Goal: Task Accomplishment & Management: Complete application form

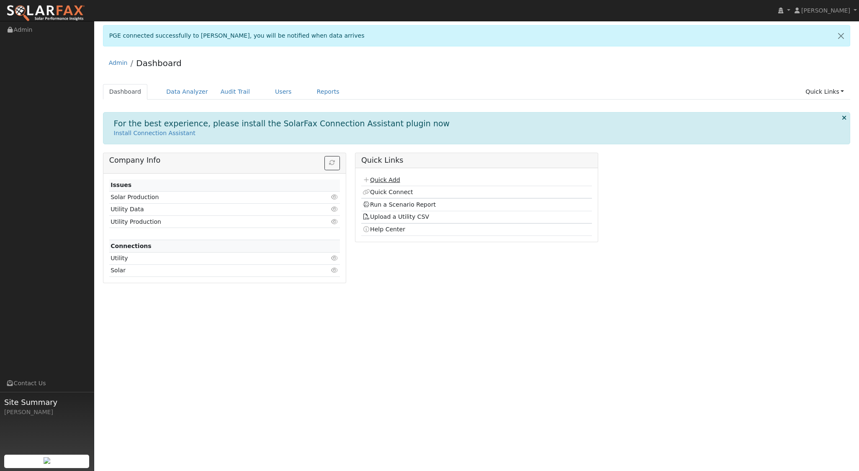
click at [385, 177] on link "Quick Add" at bounding box center [380, 180] width 37 height 7
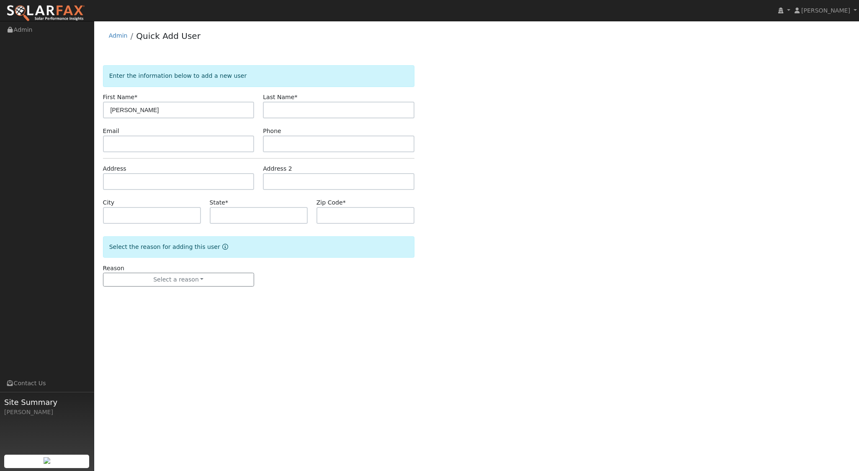
type input "[PERSON_NAME]"
type input "Stringham"
click at [139, 185] on input "text" at bounding box center [179, 181] width 152 height 17
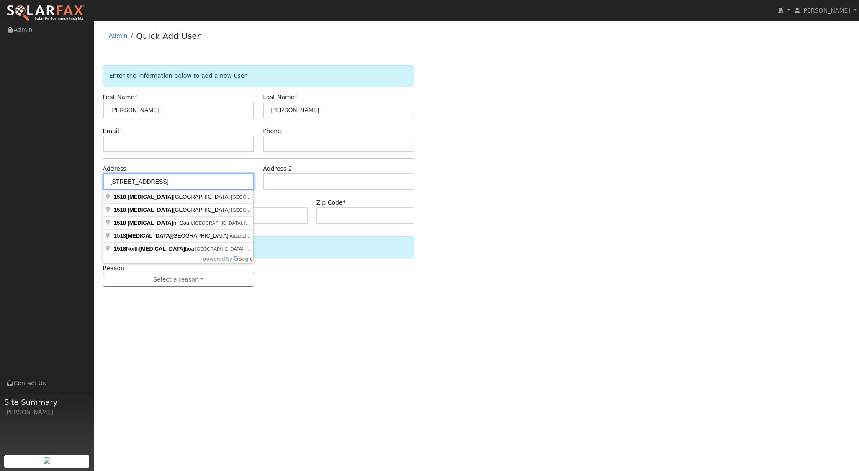
type input "1518 Balboa Street"
type input "San Luis Obispo"
type input "CA"
type input "93405"
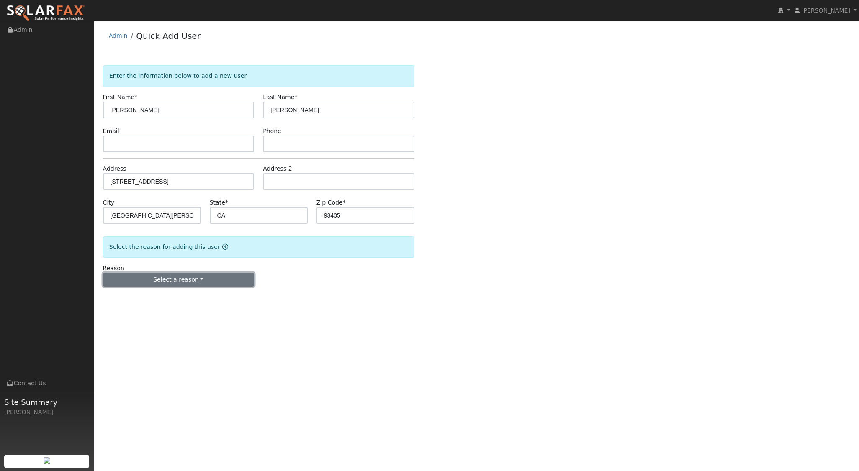
click at [171, 277] on button "Select a reason" at bounding box center [179, 280] width 152 height 14
click at [155, 298] on link "New lead" at bounding box center [149, 297] width 92 height 12
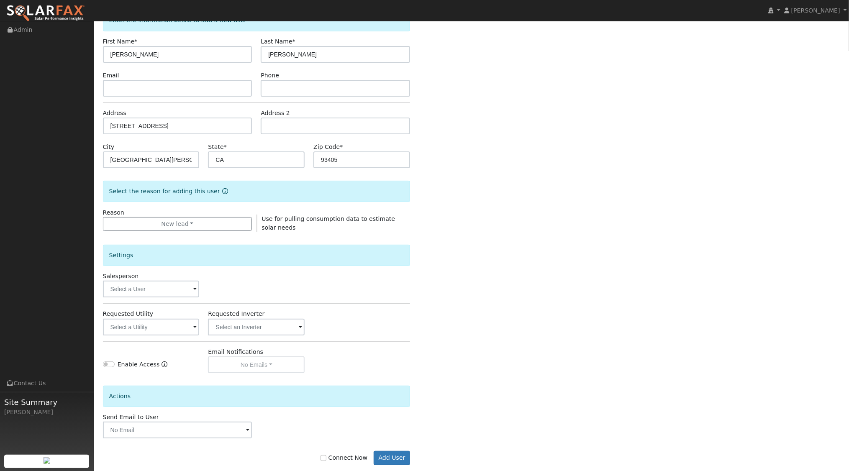
scroll to position [63, 0]
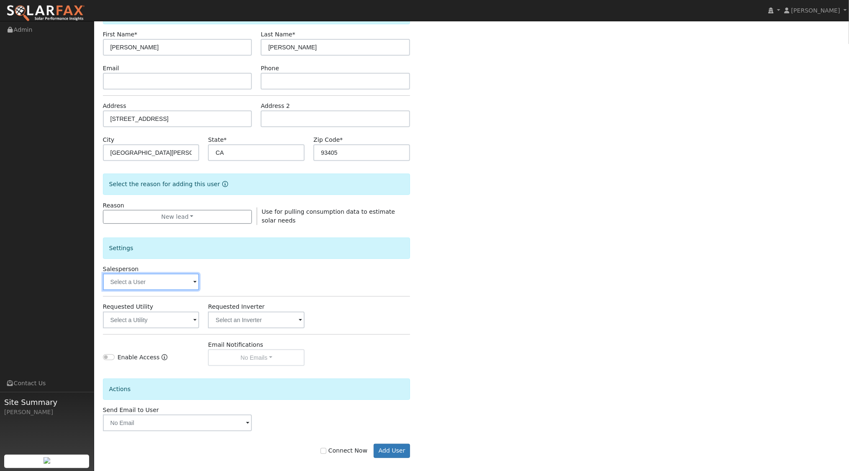
click at [168, 287] on input "text" at bounding box center [151, 282] width 97 height 17
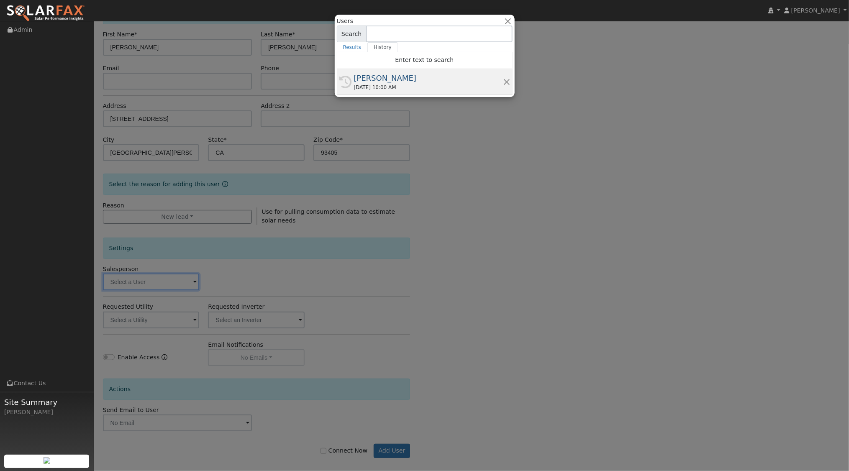
click at [378, 85] on div "09/22/2025 10:00 AM" at bounding box center [428, 88] width 149 height 8
type input "[PERSON_NAME]"
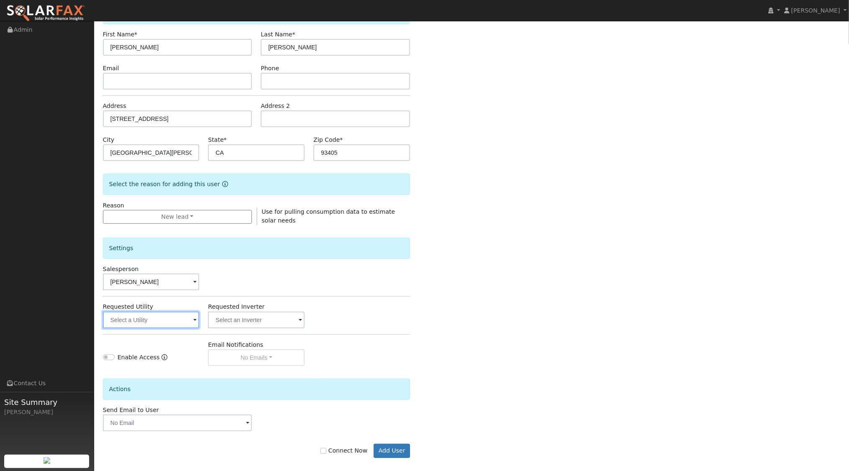
click at [183, 314] on input "text" at bounding box center [151, 320] width 97 height 17
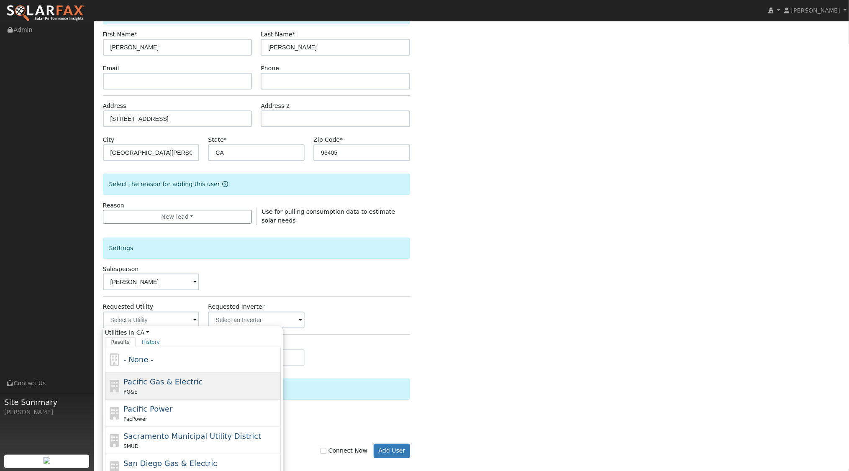
click at [202, 388] on div "PG&E" at bounding box center [200, 392] width 155 height 9
type input "Pacific Gas & Electric"
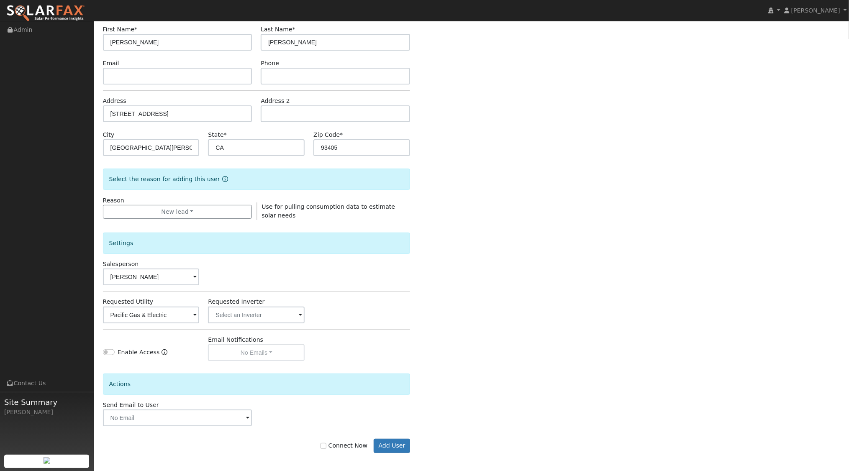
scroll to position [69, 0]
click at [326, 443] on input "Connect Now" at bounding box center [324, 445] width 6 height 6
checkbox input "true"
click at [397, 444] on button "Add User" at bounding box center [392, 445] width 36 height 14
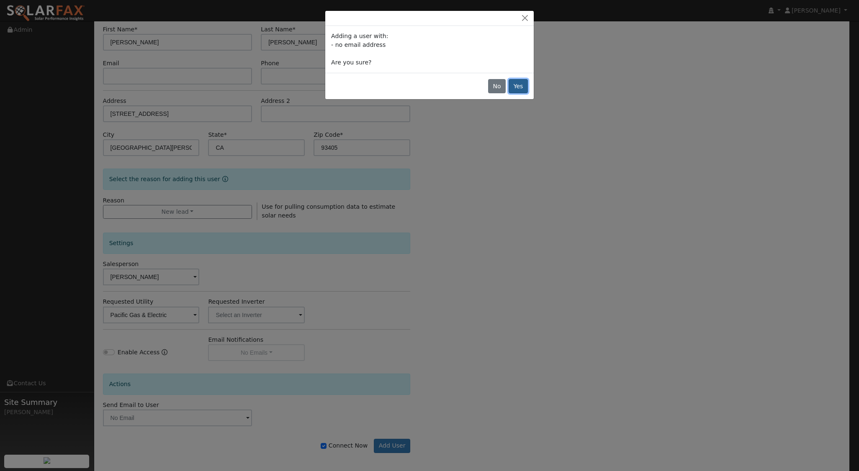
click at [521, 88] on button "Yes" at bounding box center [518, 86] width 19 height 14
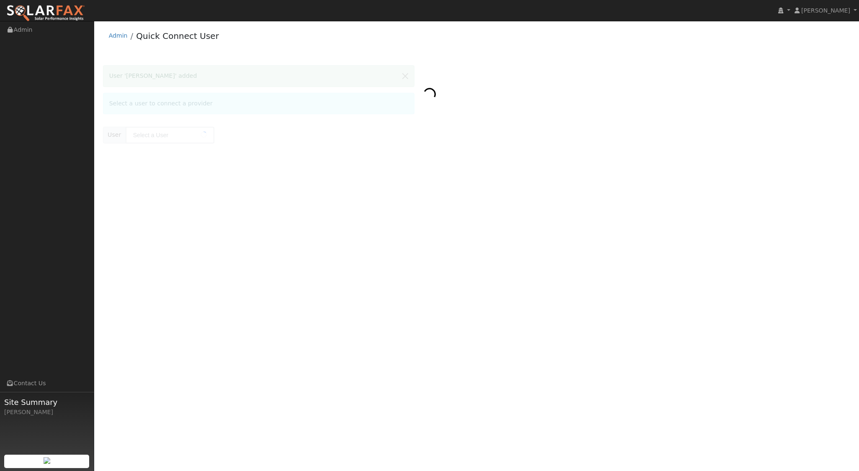
type input "Chris Stringham"
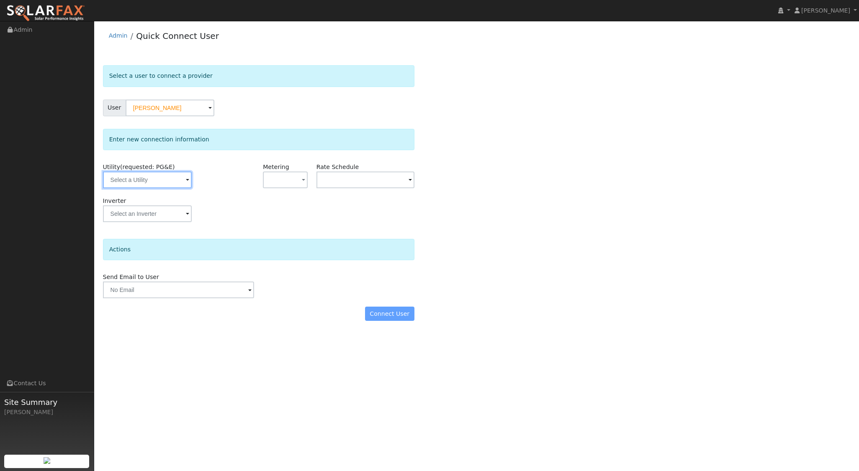
click at [162, 180] on input "text" at bounding box center [147, 180] width 89 height 17
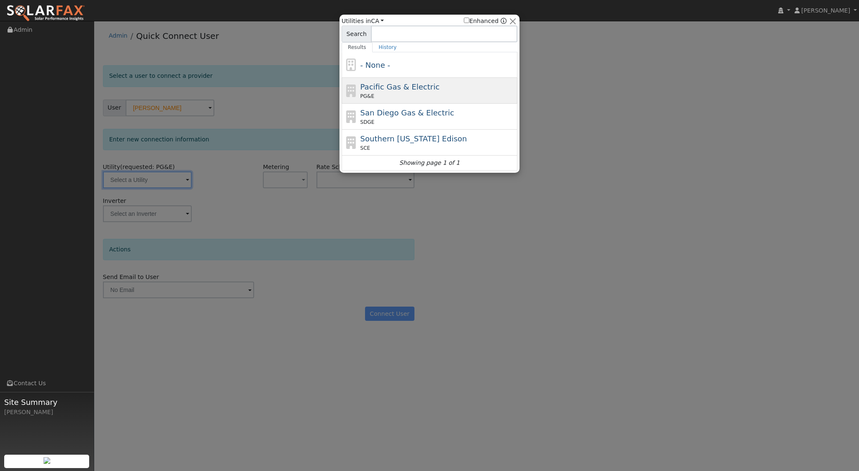
click at [385, 92] on div "PG&E" at bounding box center [437, 96] width 155 height 8
type input "PG&E"
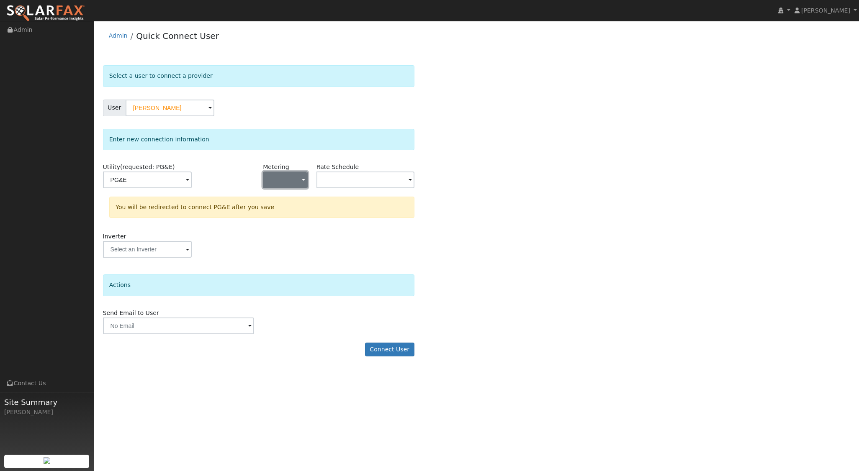
click at [295, 177] on button "button" at bounding box center [285, 180] width 44 height 17
click at [292, 208] on link "NEM" at bounding box center [292, 210] width 58 height 12
click at [392, 346] on button "Connect User" at bounding box center [389, 350] width 49 height 14
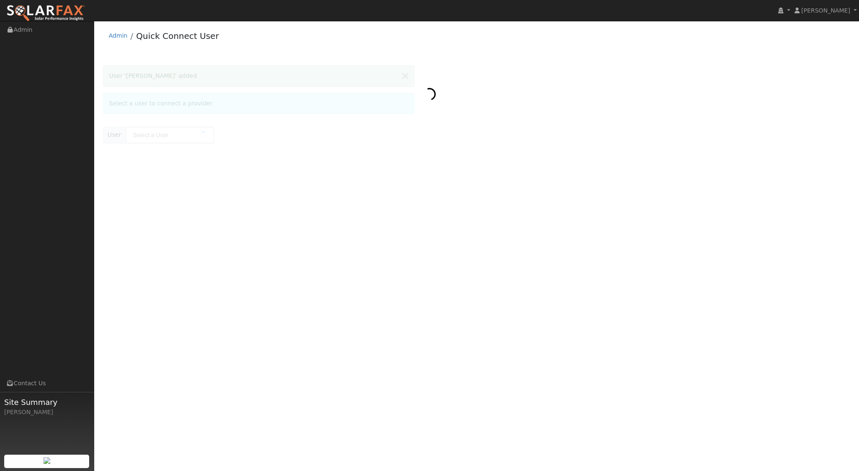
type input "[PERSON_NAME]"
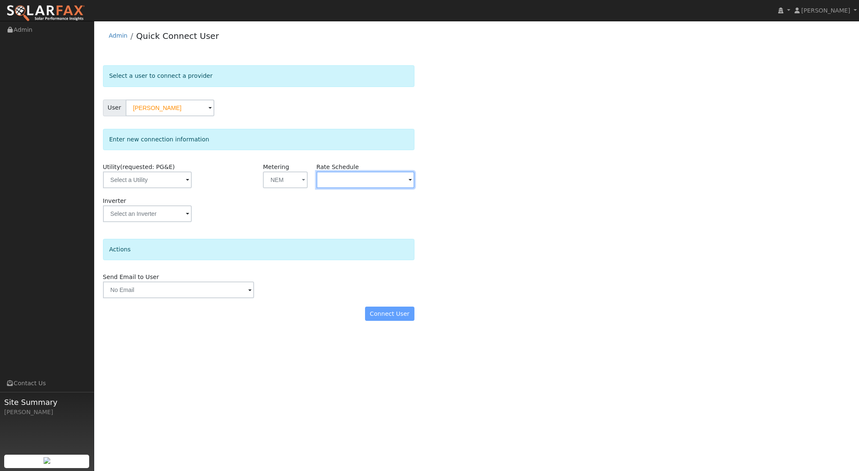
click at [402, 182] on input "text" at bounding box center [365, 180] width 98 height 17
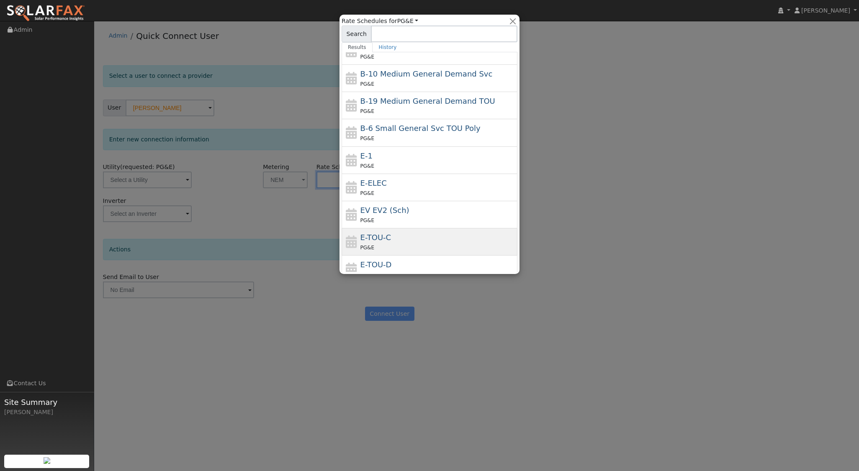
scroll to position [63, 0]
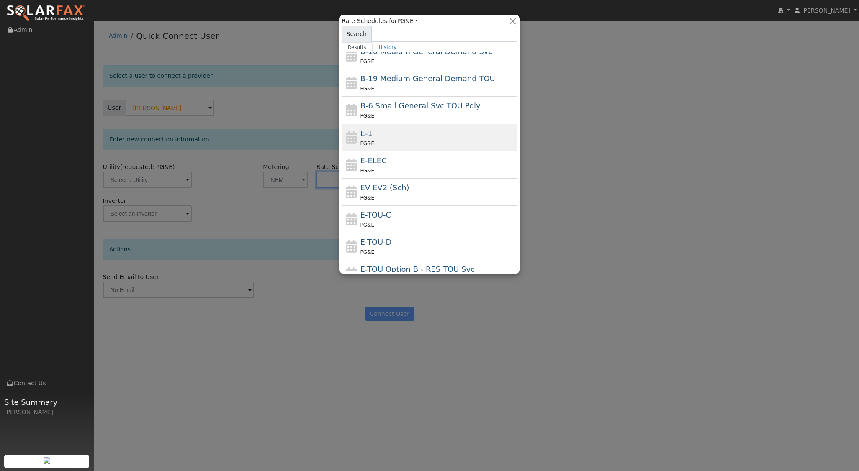
click at [386, 136] on div "E-1 PG&E" at bounding box center [437, 138] width 155 height 20
type input "E-1"
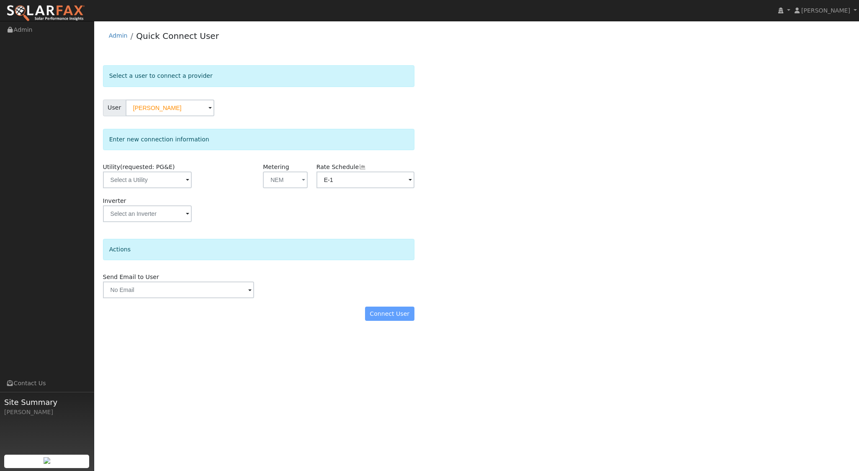
click at [392, 313] on div "Connect User" at bounding box center [258, 314] width 320 height 14
click at [382, 312] on div "Connect User" at bounding box center [258, 314] width 320 height 14
click at [168, 182] on input "text" at bounding box center [147, 180] width 89 height 17
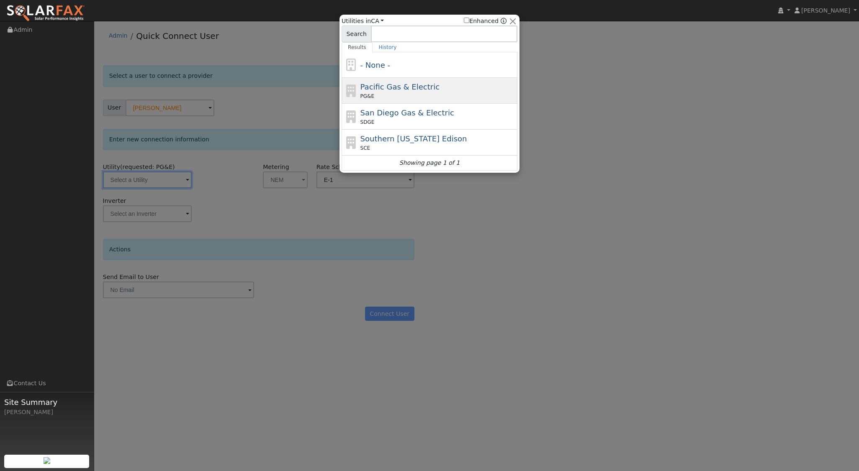
click at [413, 94] on div "PG&E" at bounding box center [437, 96] width 155 height 8
type input "PG&E"
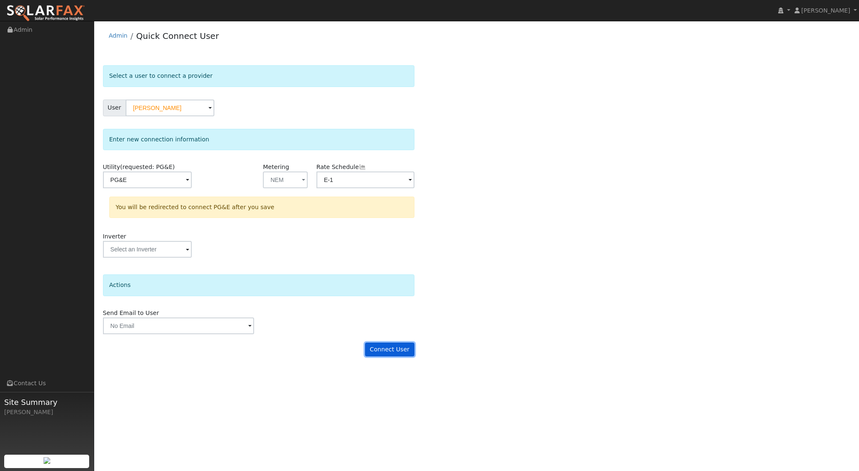
click at [390, 348] on button "Connect User" at bounding box center [389, 350] width 49 height 14
